Goal: Information Seeking & Learning: Learn about a topic

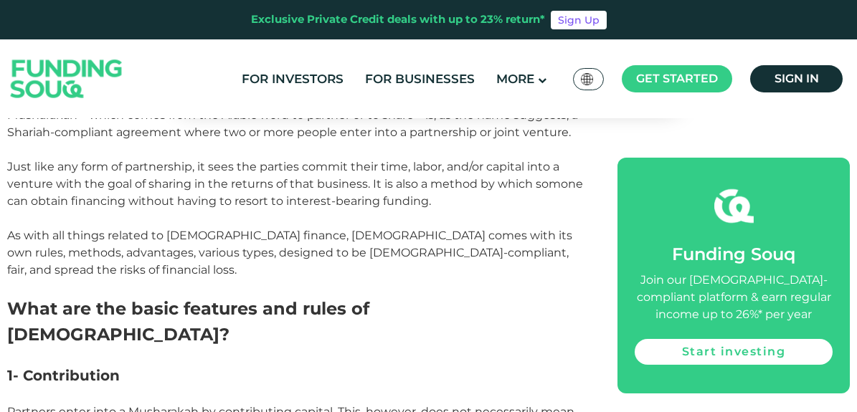
scroll to position [626, 0]
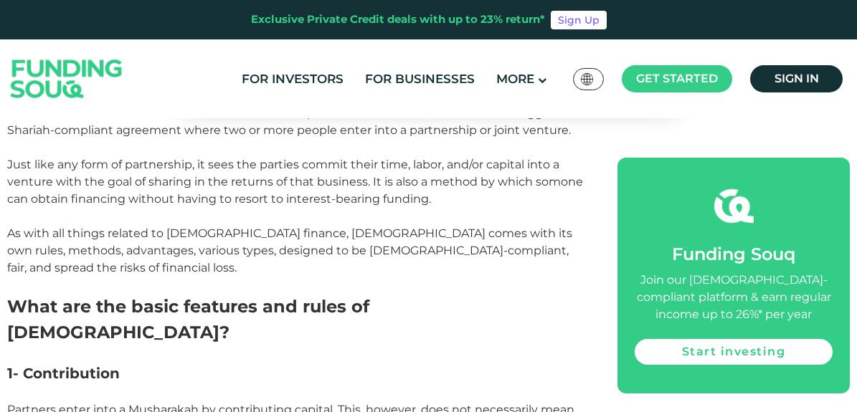
click at [234, 161] on span "Just like any form of partnership, it sees the parties commit their time, labor…" at bounding box center [295, 182] width 576 height 48
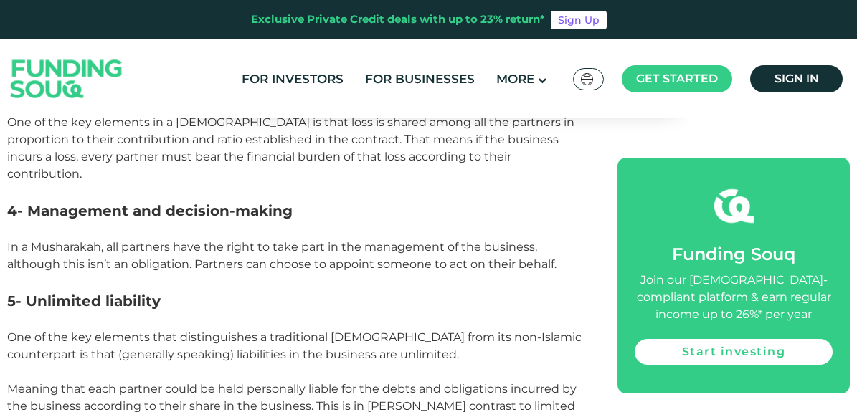
scroll to position [1275, 0]
